Goal: Navigation & Orientation: Find specific page/section

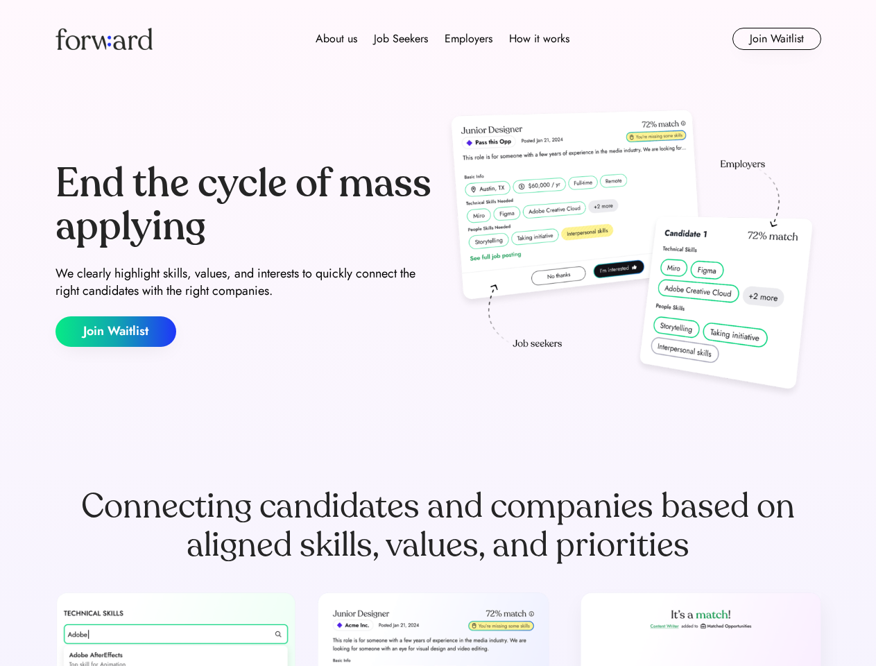
click at [438, 333] on div "End the cycle of mass applying We clearly highlight skills, values, and interes…" at bounding box center [439, 254] width 766 height 298
click at [439, 39] on div "About us Job Seekers Employers How it works" at bounding box center [442, 39] width 547 height 17
click at [104, 39] on img at bounding box center [104, 39] width 97 height 22
click at [443, 39] on div "About us Job Seekers Employers How it works" at bounding box center [442, 39] width 547 height 17
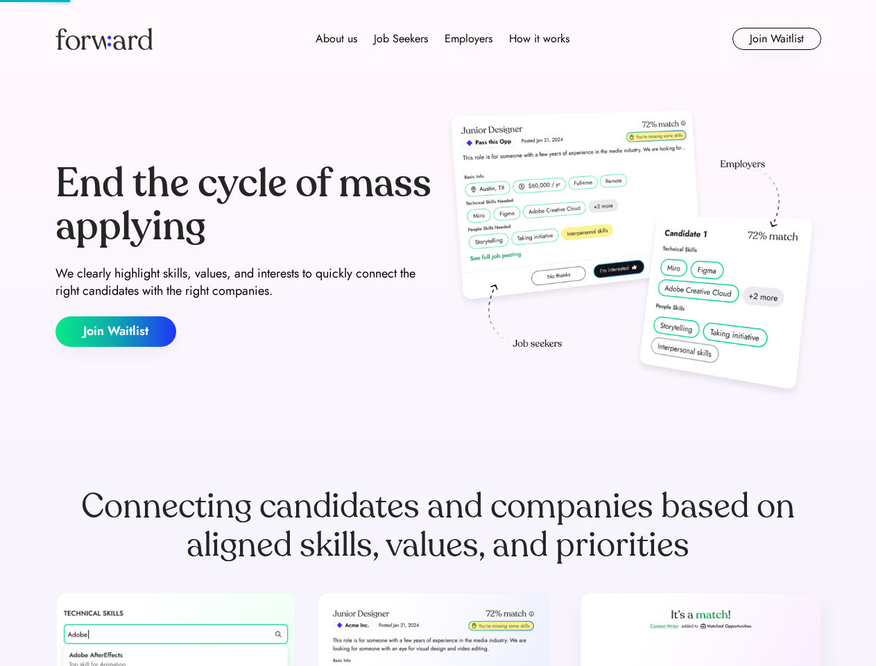
click at [337, 39] on div "About us" at bounding box center [337, 39] width 42 height 17
click at [401, 39] on div "Job Seekers" at bounding box center [401, 39] width 54 height 17
click at [468, 39] on div "Employers" at bounding box center [469, 39] width 48 height 17
click at [538, 39] on div "How it works" at bounding box center [539, 39] width 60 height 17
click at [776, 39] on button "Join Waitlist" at bounding box center [777, 39] width 89 height 22
